Goal: Obtain resource: Download file/media

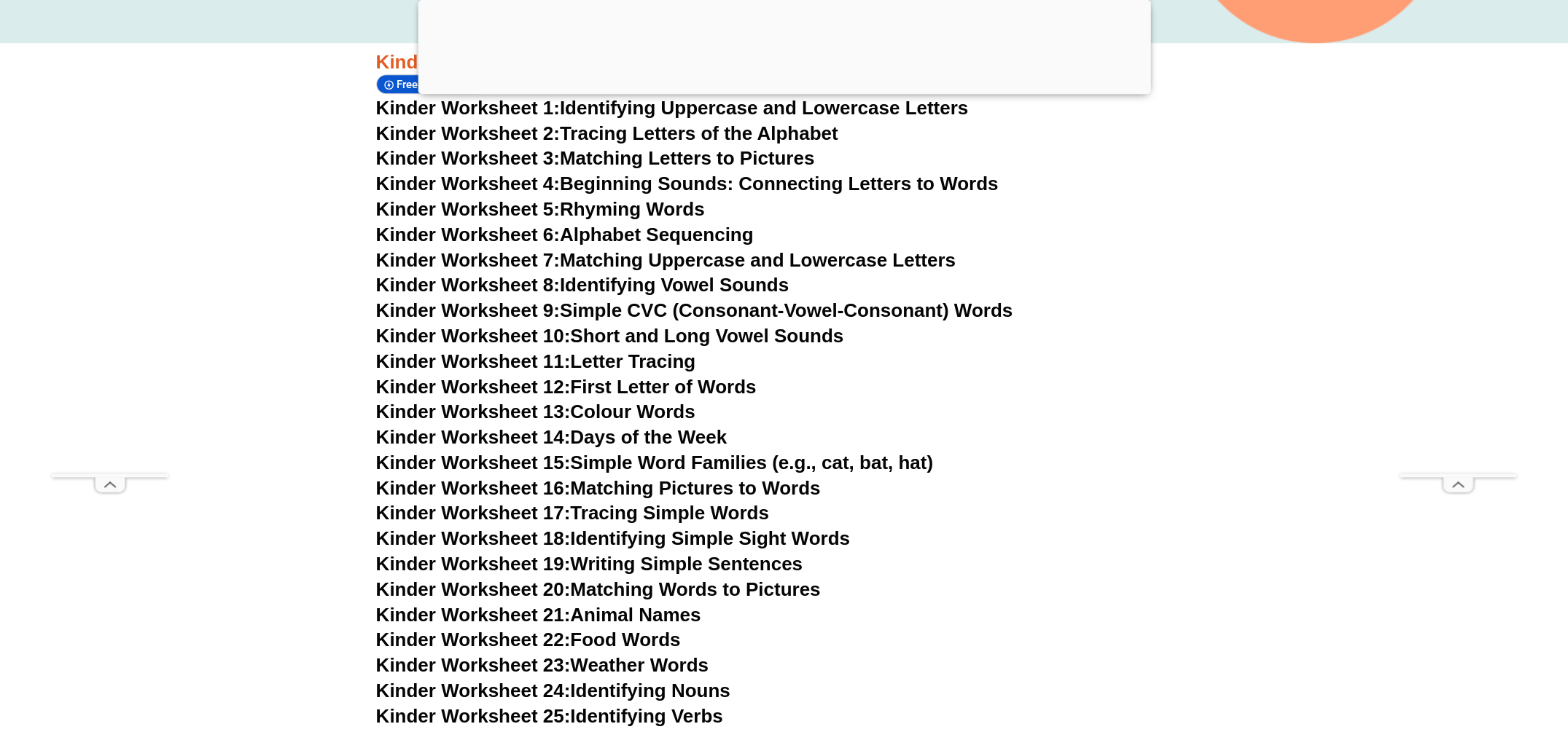
scroll to position [651, 0]
click at [603, 236] on link "Kinder Worksheet 6: Alphabet Sequencing" at bounding box center [565, 236] width 378 height 22
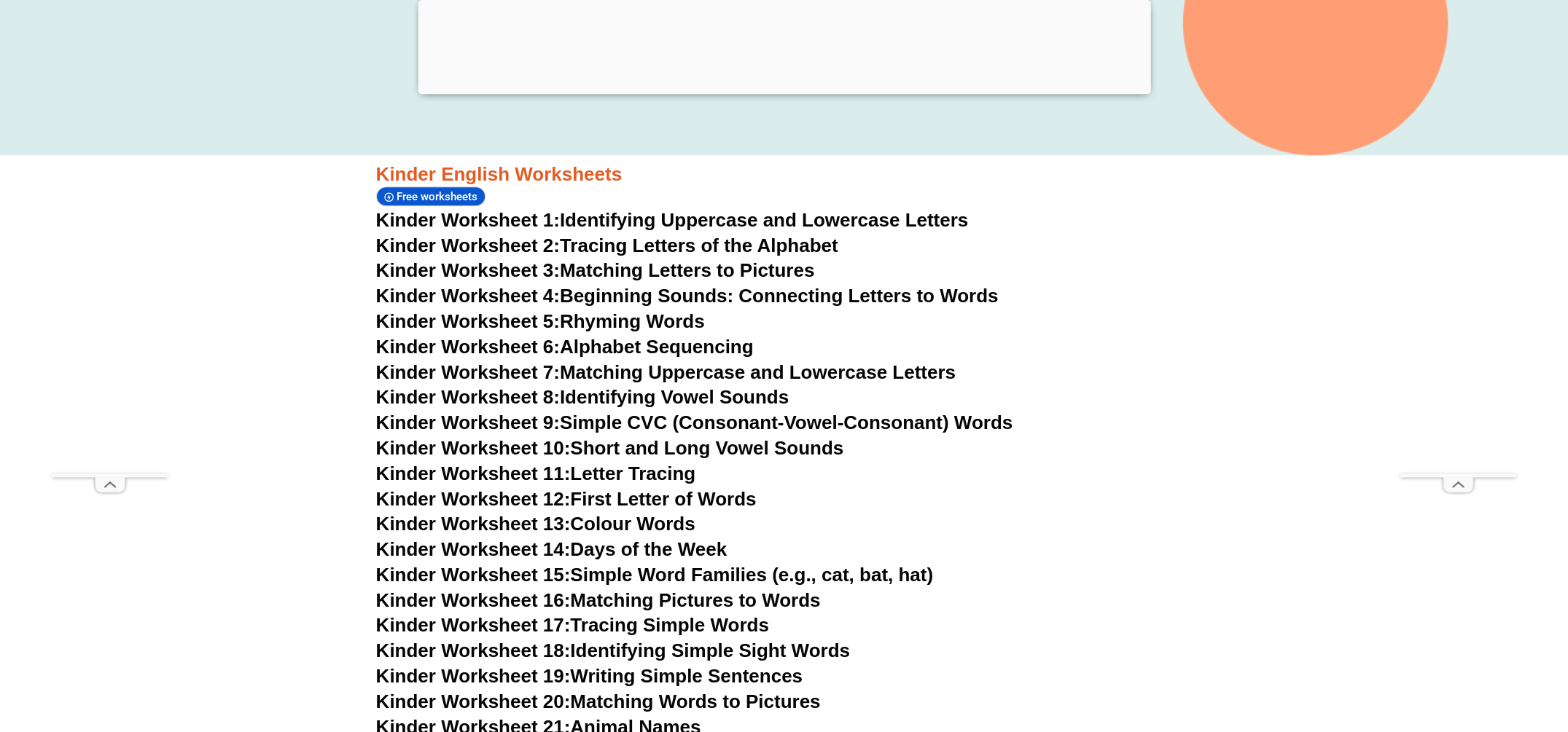
scroll to position [651, 0]
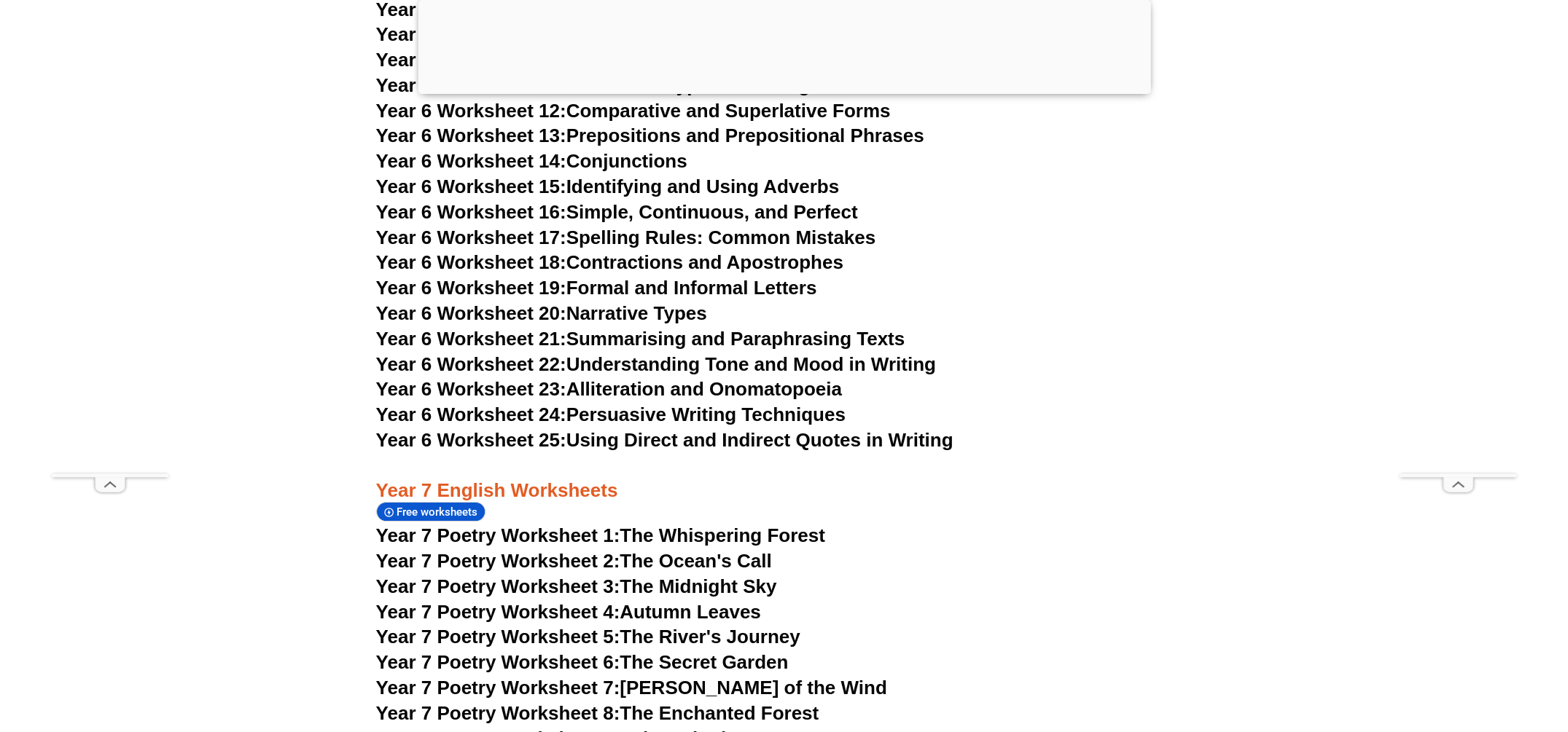
scroll to position [9113, 0]
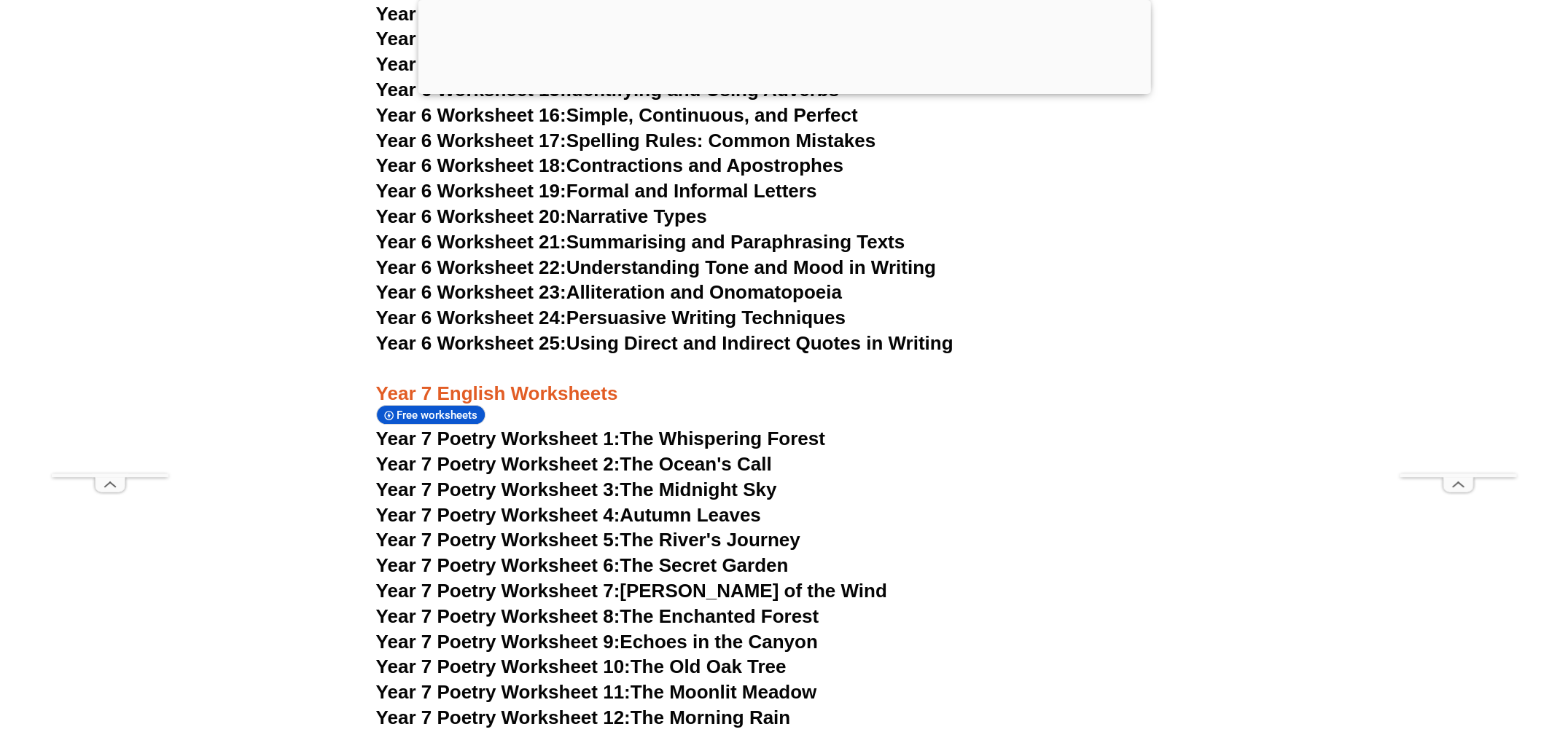
click at [617, 256] on link "Year 6 Worksheet 22: Understanding Tone and Mood in Writing" at bounding box center [656, 267] width 560 height 22
